Goal: Communication & Community: Answer question/provide support

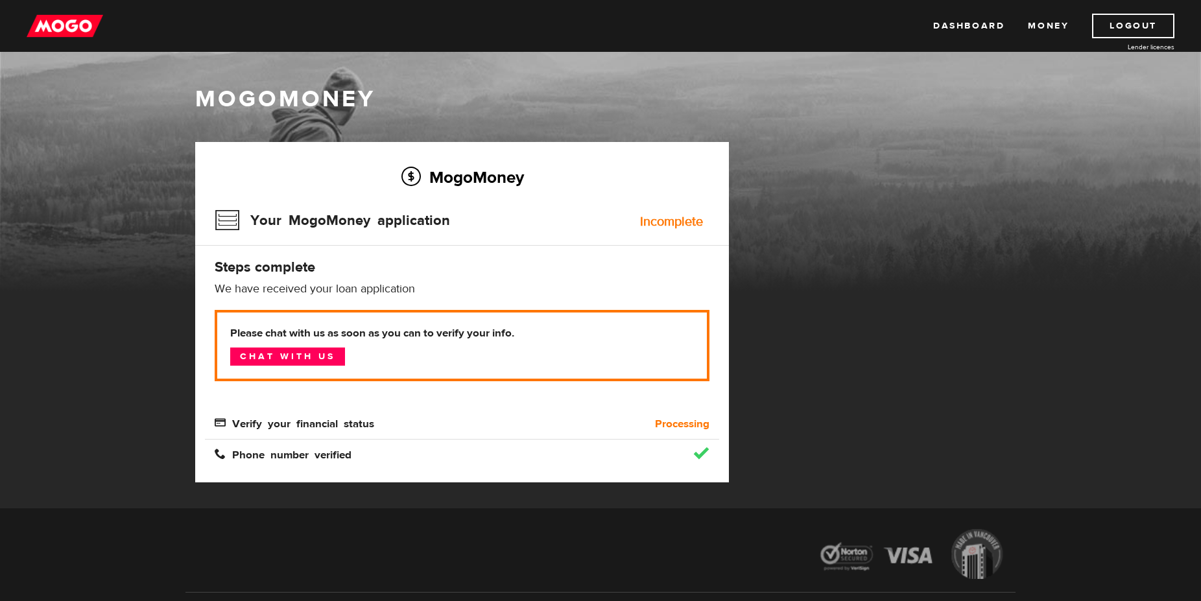
scroll to position [89, 0]
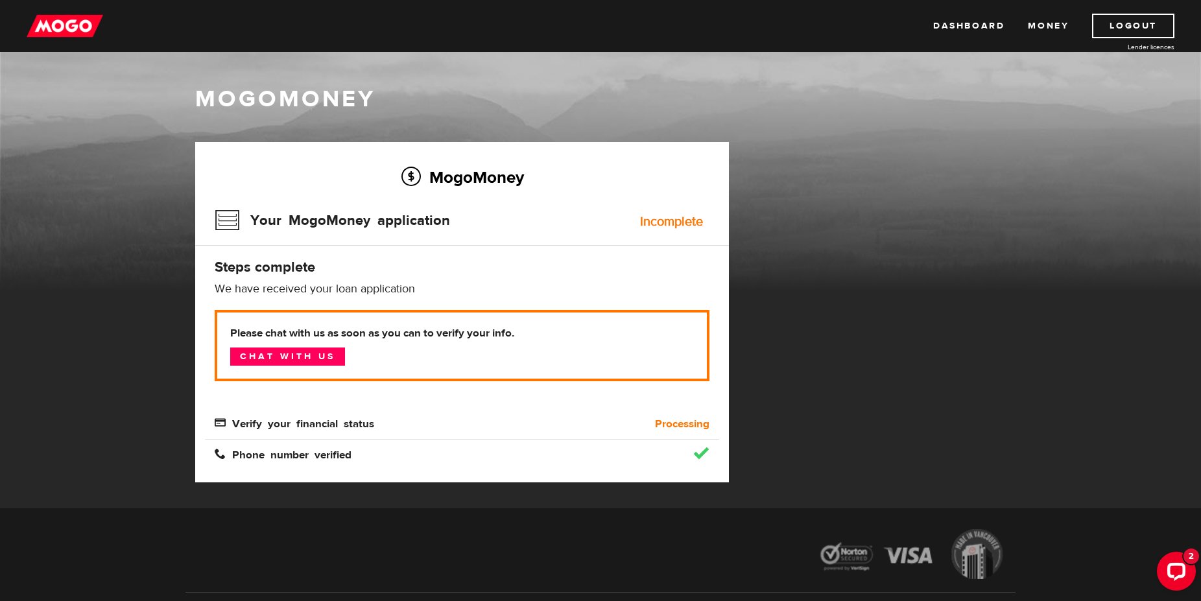
click at [328, 369] on p "Please chat with us as soon as you can to verify your info. Chat with us" at bounding box center [462, 345] width 495 height 71
click at [322, 349] on link "Chat with us" at bounding box center [287, 357] width 115 height 18
click at [881, 392] on div "MogoMoney Your MogoMoney application Expired Your MogoMoney credit decision has…" at bounding box center [600, 325] width 830 height 366
click at [874, 407] on div "MogoMoney Your MogoMoney application Expired Your MogoMoney credit decision has…" at bounding box center [600, 325] width 830 height 366
click at [999, 211] on div "MogoMoney Your MogoMoney application Expired Your MogoMoney credit decision has…" at bounding box center [600, 325] width 830 height 366
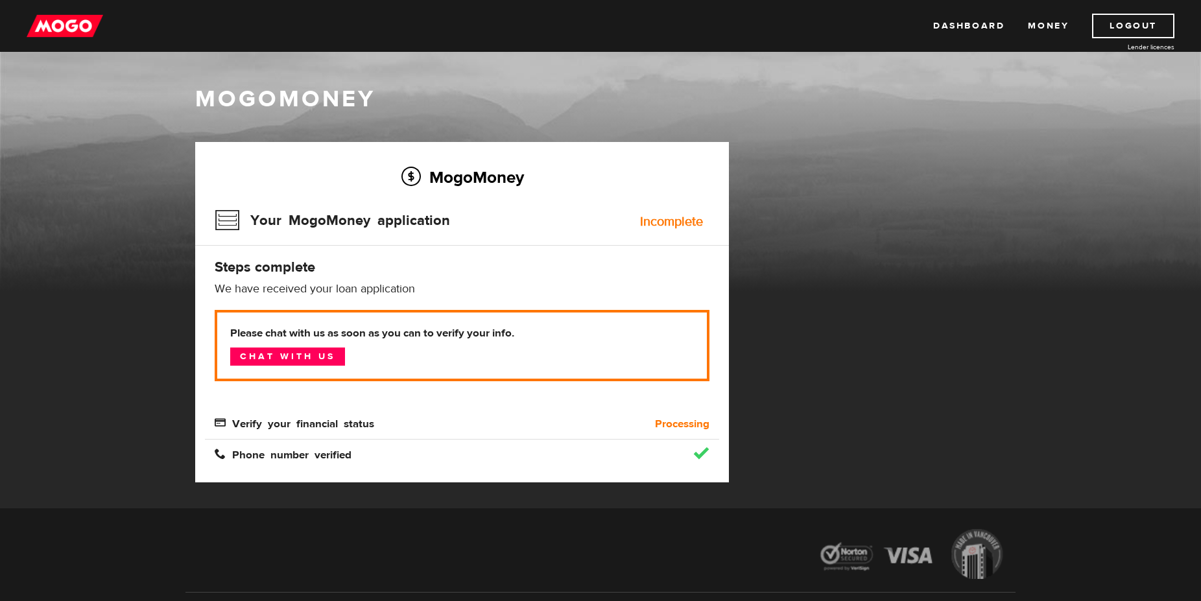
click at [914, 267] on div "MogoMoney Your MogoMoney application Expired Your MogoMoney credit decision has…" at bounding box center [600, 325] width 830 height 366
click at [1101, 29] on link "Logout" at bounding box center [1133, 26] width 82 height 25
